Goal: Task Accomplishment & Management: Use online tool/utility

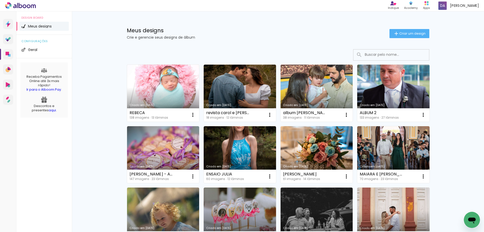
click at [149, 86] on link "Criado em [DATE]" at bounding box center [163, 93] width 72 height 57
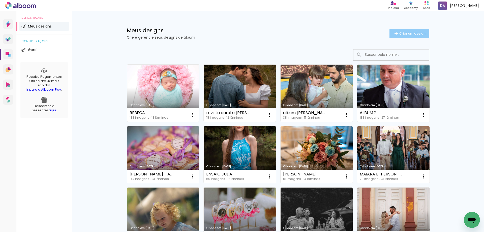
click at [410, 29] on paper-button "Criar um design" at bounding box center [409, 33] width 40 height 9
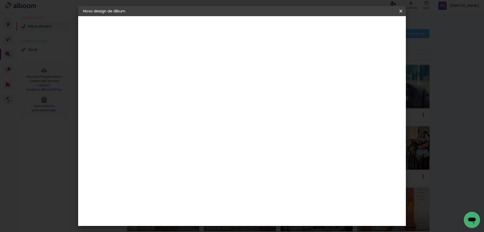
click at [166, 69] on input at bounding box center [166, 68] width 0 height 8
type input "r"
type input "REBECCA 02"
type paper-input "REBECCA 02"
click at [217, 29] on paper-button "Avançar" at bounding box center [205, 26] width 25 height 9
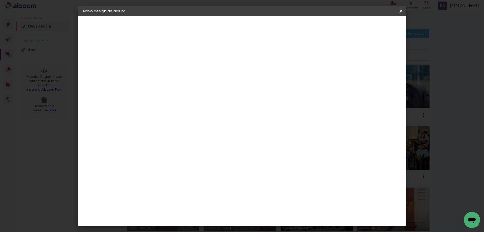
scroll to position [428, 0]
click at [173, 199] on div "Funbooks" at bounding box center [171, 201] width 19 height 4
drag, startPoint x: 382, startPoint y: 27, endPoint x: 439, endPoint y: 26, distance: 57.2
click at [0, 0] on slot "Avançar" at bounding box center [0, 0] width 0 height 0
click at [200, 196] on span "20 × 20" at bounding box center [187, 202] width 23 height 13
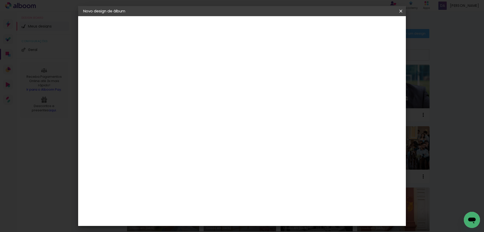
click at [0, 0] on slot "Avançar" at bounding box center [0, 0] width 0 height 0
click at [341, 54] on div at bounding box center [338, 54] width 5 height 5
type paper-checkbox "on"
click at [369, 25] on span "Iniciar design" at bounding box center [357, 27] width 23 height 4
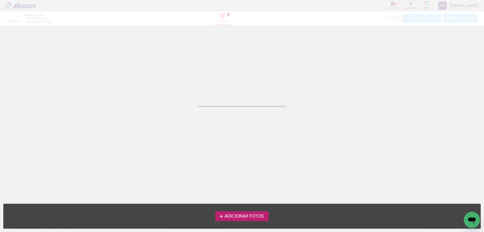
click at [225, 219] on label "Adicionar Fotos" at bounding box center [242, 216] width 54 height 10
click at [0, 0] on input "file" at bounding box center [0, 0] width 0 height 0
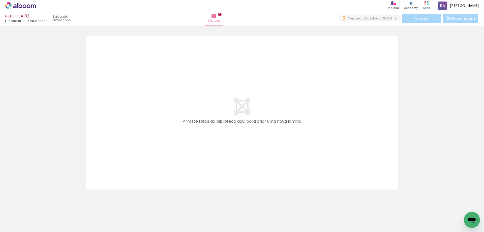
click at [15, 222] on span "Adicionar Fotos" at bounding box center [17, 225] width 15 height 6
click at [0, 0] on input "file" at bounding box center [0, 0] width 0 height 0
click at [18, 225] on span "Adicionar Fotos" at bounding box center [17, 225] width 15 height 6
click at [0, 0] on input "file" at bounding box center [0, 0] width 0 height 0
click at [11, 225] on span "Adicionar Fotos" at bounding box center [17, 225] width 15 height 6
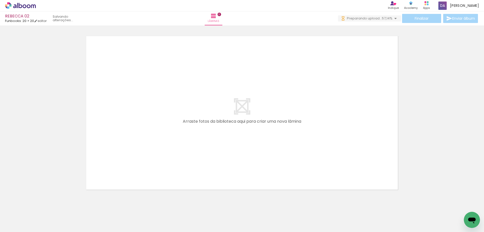
click at [0, 0] on input "file" at bounding box center [0, 0] width 0 height 0
click at [21, 225] on span "Adicionar Fotos" at bounding box center [17, 225] width 15 height 6
click at [0, 0] on input "file" at bounding box center [0, 0] width 0 height 0
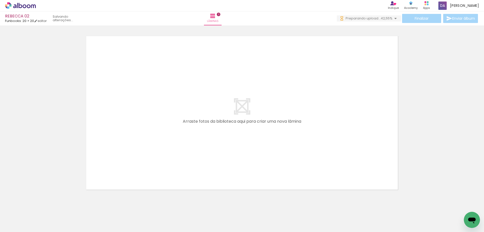
click at [14, 224] on span "Adicionar Fotos" at bounding box center [17, 225] width 15 height 6
click at [0, 0] on input "file" at bounding box center [0, 0] width 0 height 0
click at [21, 224] on span "Adicionar Fotos" at bounding box center [17, 225] width 15 height 6
click at [0, 0] on input "file" at bounding box center [0, 0] width 0 height 0
click at [12, 222] on span "Adicionar Fotos" at bounding box center [17, 225] width 15 height 6
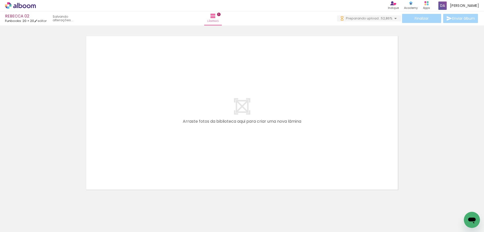
click at [0, 0] on input "file" at bounding box center [0, 0] width 0 height 0
click at [24, 224] on span "Adicionar Fotos" at bounding box center [17, 225] width 15 height 6
click at [0, 0] on input "file" at bounding box center [0, 0] width 0 height 0
click at [19, 225] on span "Adicionar Fotos" at bounding box center [17, 225] width 15 height 6
click at [0, 0] on input "file" at bounding box center [0, 0] width 0 height 0
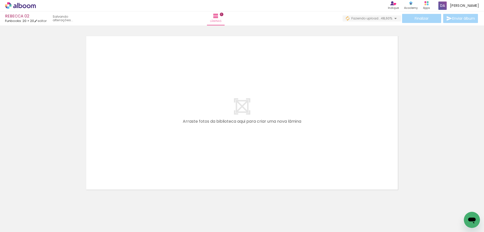
click at [10, 228] on paper-button "Adicionar Fotos" at bounding box center [15, 225] width 24 height 8
click at [0, 0] on input "file" at bounding box center [0, 0] width 0 height 0
click at [10, 228] on paper-button "Adicionar Fotos" at bounding box center [15, 225] width 24 height 8
click at [0, 0] on input "file" at bounding box center [0, 0] width 0 height 0
click at [12, 226] on span "Adicionar Fotos" at bounding box center [17, 225] width 15 height 6
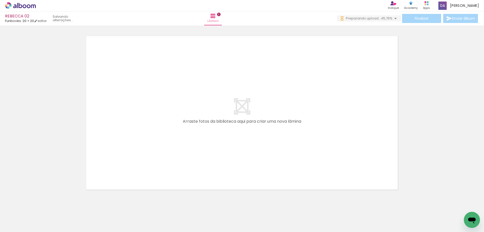
click at [0, 0] on input "file" at bounding box center [0, 0] width 0 height 0
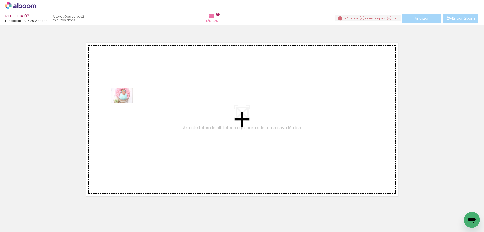
drag, startPoint x: 56, startPoint y: 219, endPoint x: 76, endPoint y: 220, distance: 20.4
click at [125, 103] on quentale-workspace at bounding box center [242, 116] width 484 height 232
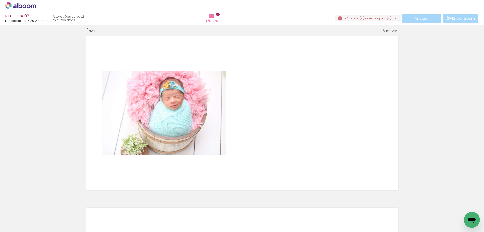
scroll to position [7, 0]
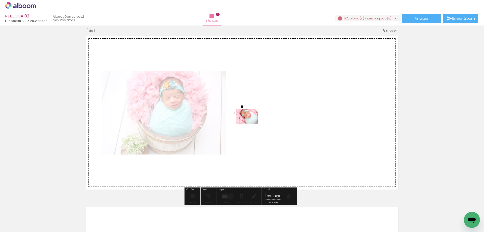
drag, startPoint x: 76, startPoint y: 219, endPoint x: 251, endPoint y: 124, distance: 198.8
click at [251, 124] on quentale-workspace at bounding box center [242, 116] width 484 height 232
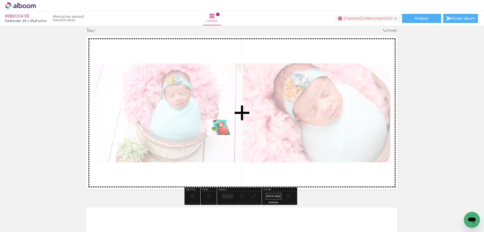
drag, startPoint x: 109, startPoint y: 218, endPoint x: 222, endPoint y: 135, distance: 140.5
click at [222, 135] on quentale-workspace at bounding box center [242, 116] width 484 height 232
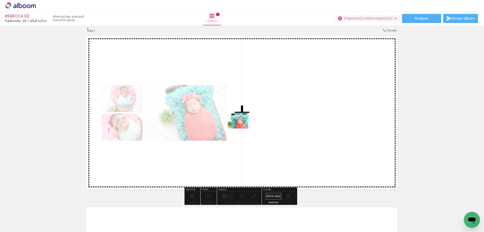
drag, startPoint x: 136, startPoint y: 215, endPoint x: 251, endPoint y: 119, distance: 149.7
click at [251, 119] on quentale-workspace at bounding box center [242, 116] width 484 height 232
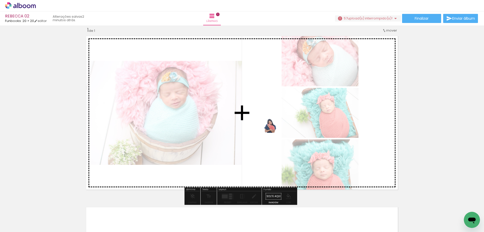
drag, startPoint x: 171, startPoint y: 220, endPoint x: 273, endPoint y: 131, distance: 135.4
click at [273, 131] on quentale-workspace at bounding box center [242, 116] width 484 height 232
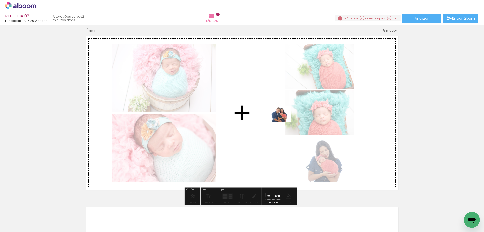
drag, startPoint x: 193, startPoint y: 216, endPoint x: 283, endPoint y: 122, distance: 130.5
click at [283, 122] on quentale-workspace at bounding box center [242, 116] width 484 height 232
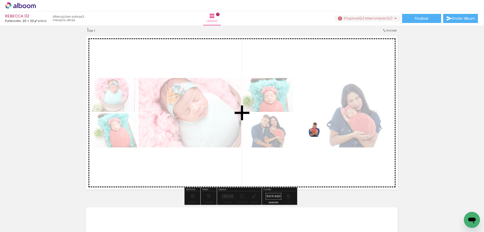
drag, startPoint x: 222, startPoint y: 214, endPoint x: 317, endPoint y: 133, distance: 125.6
click at [317, 133] on quentale-workspace at bounding box center [242, 116] width 484 height 232
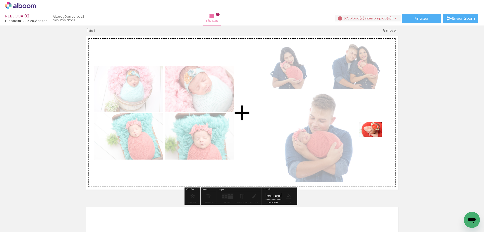
drag, startPoint x: 245, startPoint y: 220, endPoint x: 279, endPoint y: 217, distance: 34.2
click at [374, 136] on quentale-workspace at bounding box center [242, 116] width 484 height 232
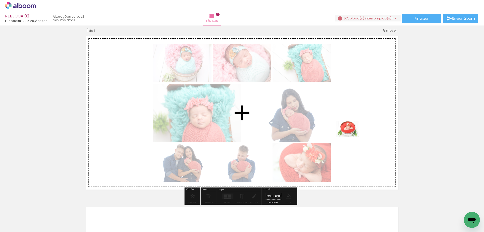
drag, startPoint x: 279, startPoint y: 217, endPoint x: 351, endPoint y: 136, distance: 108.5
click at [351, 136] on quentale-workspace at bounding box center [242, 116] width 484 height 232
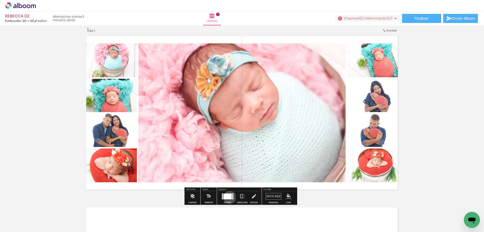
click at [229, 197] on div at bounding box center [228, 196] width 8 height 6
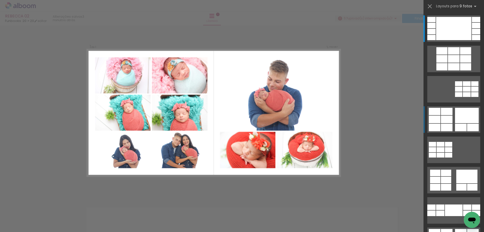
click at [450, 121] on div at bounding box center [447, 119] width 12 height 8
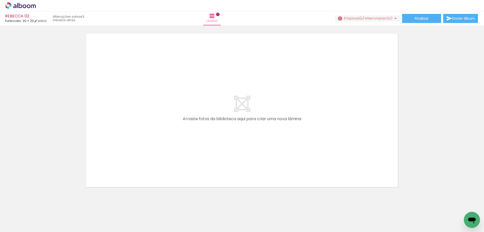
scroll to position [183, 0]
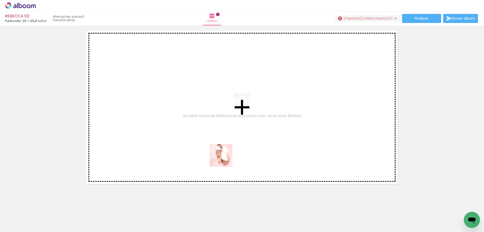
drag, startPoint x: 308, startPoint y: 216, endPoint x: 328, endPoint y: 207, distance: 22.2
click at [194, 139] on quentale-workspace at bounding box center [242, 116] width 484 height 232
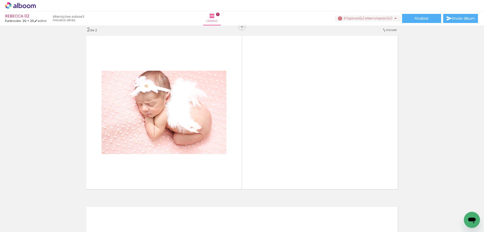
scroll to position [177, 0]
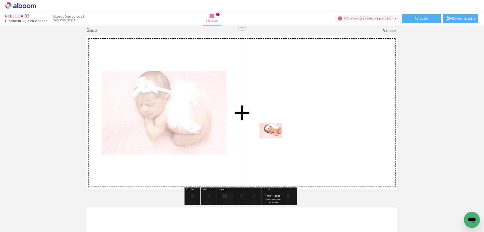
drag, startPoint x: 335, startPoint y: 214, endPoint x: 274, endPoint y: 138, distance: 97.2
click at [274, 138] on quentale-workspace at bounding box center [242, 116] width 484 height 232
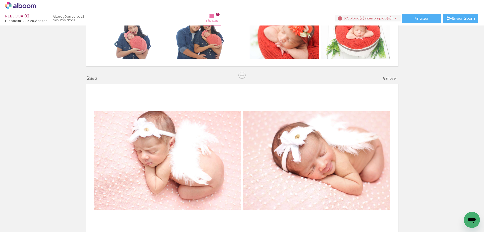
scroll to position [127, 0]
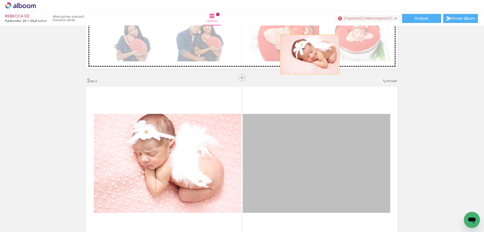
drag, startPoint x: 322, startPoint y: 164, endPoint x: 308, endPoint y: 54, distance: 110.1
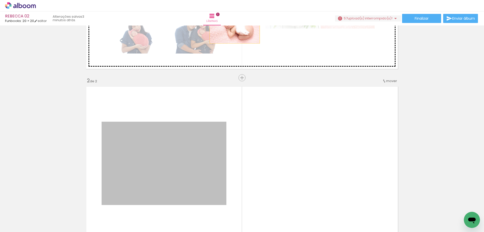
drag, startPoint x: 167, startPoint y: 165, endPoint x: 233, endPoint y: 27, distance: 152.5
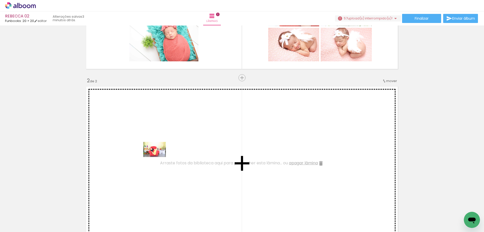
drag, startPoint x: 220, startPoint y: 219, endPoint x: 158, endPoint y: 157, distance: 88.0
click at [158, 157] on quentale-workspace at bounding box center [242, 116] width 484 height 232
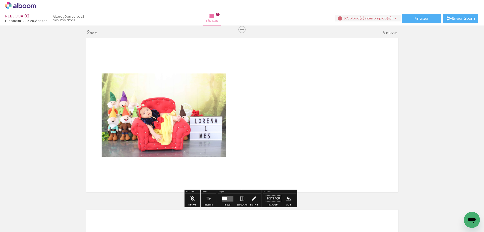
scroll to position [177, 0]
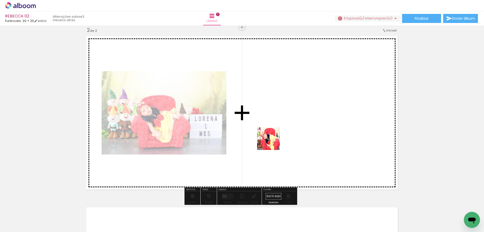
drag, startPoint x: 251, startPoint y: 218, endPoint x: 277, endPoint y: 127, distance: 95.0
click at [277, 127] on quentale-workspace at bounding box center [242, 116] width 484 height 232
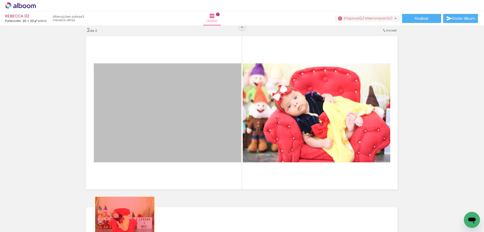
drag, startPoint x: 210, startPoint y: 130, endPoint x: 123, endPoint y: 216, distance: 122.6
click at [123, 216] on quentale-workspace at bounding box center [242, 116] width 484 height 232
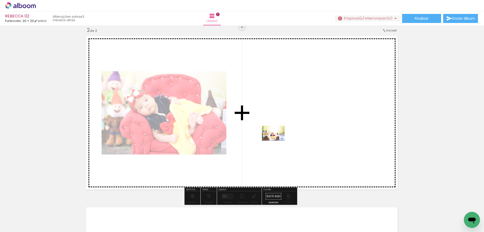
drag, startPoint x: 275, startPoint y: 220, endPoint x: 277, endPoint y: 141, distance: 79.7
click at [277, 141] on quentale-workspace at bounding box center [242, 116] width 484 height 232
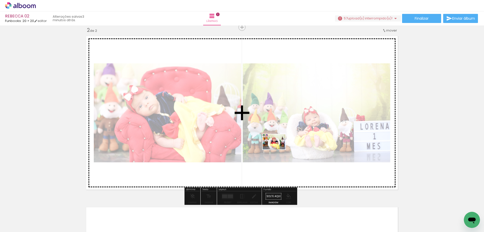
drag, startPoint x: 308, startPoint y: 219, endPoint x: 276, endPoint y: 146, distance: 79.3
click at [276, 146] on quentale-workspace at bounding box center [242, 116] width 484 height 232
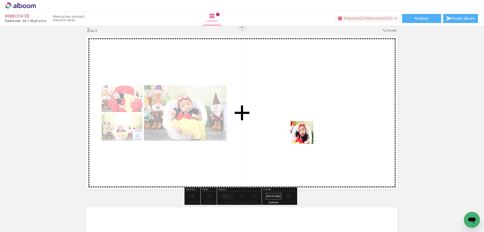
drag, startPoint x: 338, startPoint y: 218, endPoint x: 306, endPoint y: 136, distance: 88.4
click at [306, 136] on quentale-workspace at bounding box center [242, 116] width 484 height 232
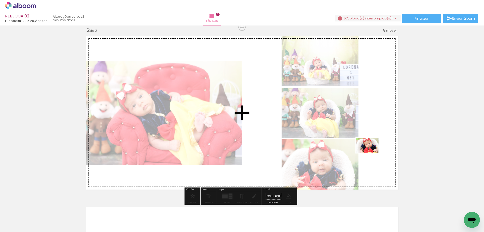
drag, startPoint x: 364, startPoint y: 220, endPoint x: 371, endPoint y: 153, distance: 67.4
click at [371, 153] on quentale-workspace at bounding box center [242, 116] width 484 height 232
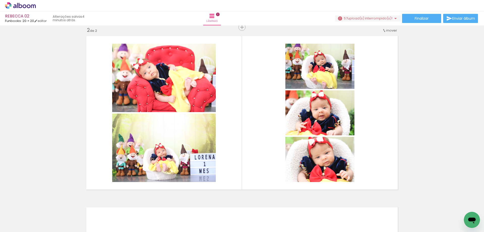
scroll to position [0, 315]
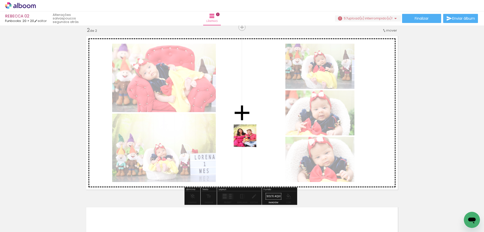
drag, startPoint x: 213, startPoint y: 218, endPoint x: 242, endPoint y: 219, distance: 29.5
click at [249, 131] on quentale-workspace at bounding box center [242, 116] width 484 height 232
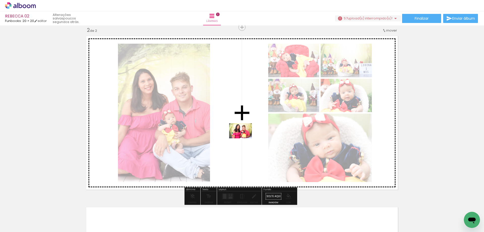
drag, startPoint x: 242, startPoint y: 219, endPoint x: 244, endPoint y: 138, distance: 80.7
click at [244, 138] on quentale-workspace at bounding box center [242, 116] width 484 height 232
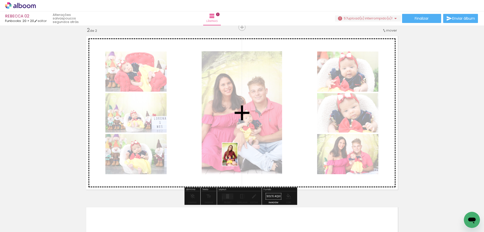
drag, startPoint x: 275, startPoint y: 211, endPoint x: 237, endPoint y: 158, distance: 65.4
click at [237, 158] on quentale-workspace at bounding box center [242, 116] width 484 height 232
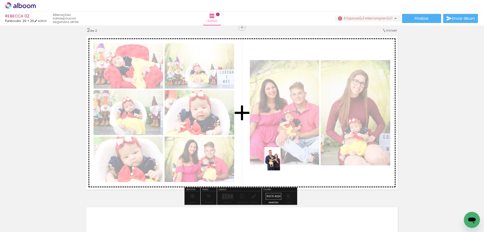
drag, startPoint x: 298, startPoint y: 221, endPoint x: 280, endPoint y: 163, distance: 61.4
click at [280, 163] on quentale-workspace at bounding box center [242, 116] width 484 height 232
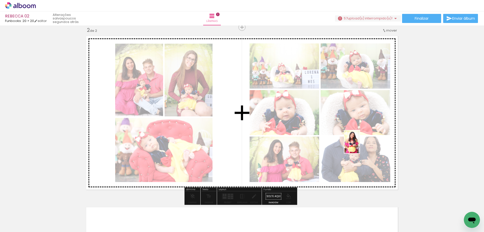
drag, startPoint x: 328, startPoint y: 219, endPoint x: 238, endPoint y: 148, distance: 114.4
click at [361, 141] on quentale-workspace at bounding box center [242, 116] width 484 height 232
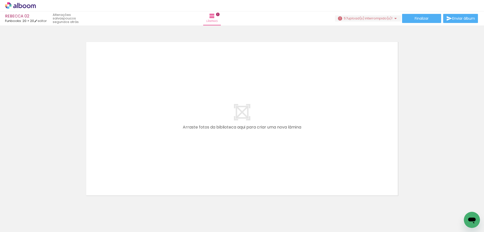
scroll to position [354, 0]
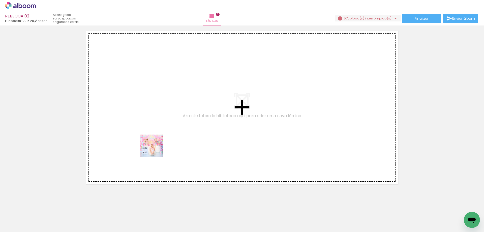
drag, startPoint x: 355, startPoint y: 215, endPoint x: 153, endPoint y: 148, distance: 212.4
click at [153, 148] on quentale-workspace at bounding box center [242, 116] width 484 height 232
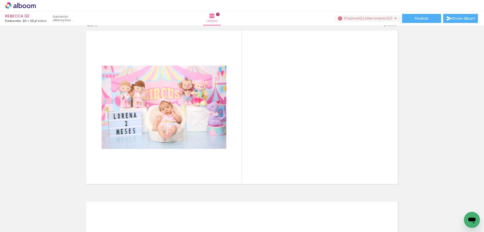
scroll to position [348, 0]
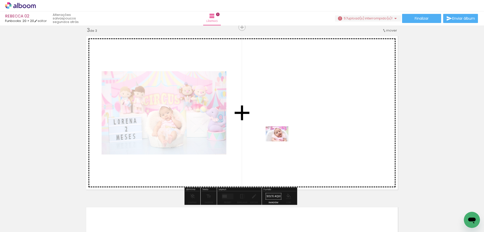
drag, startPoint x: 386, startPoint y: 219, endPoint x: 281, endPoint y: 141, distance: 131.0
click at [281, 141] on quentale-workspace at bounding box center [242, 116] width 484 height 232
